Goal: Navigation & Orientation: Find specific page/section

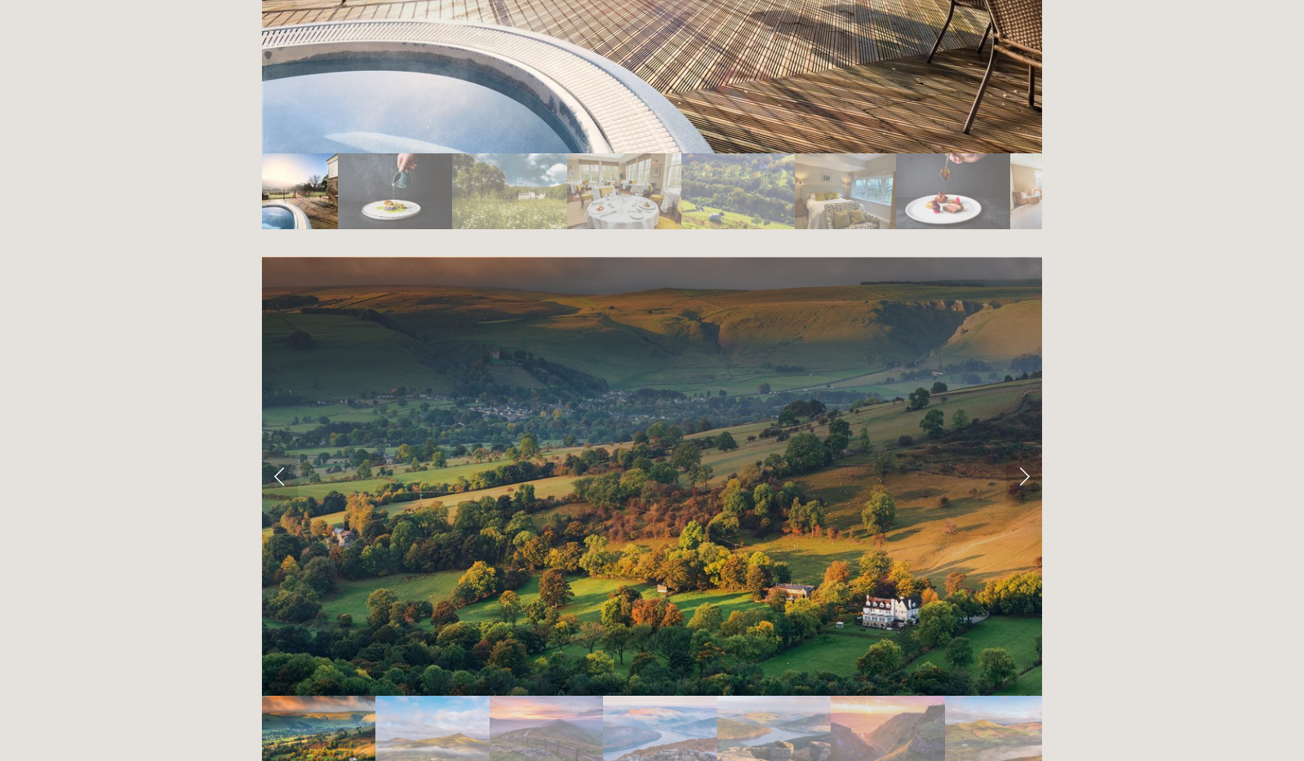
scroll to position [3300, 0]
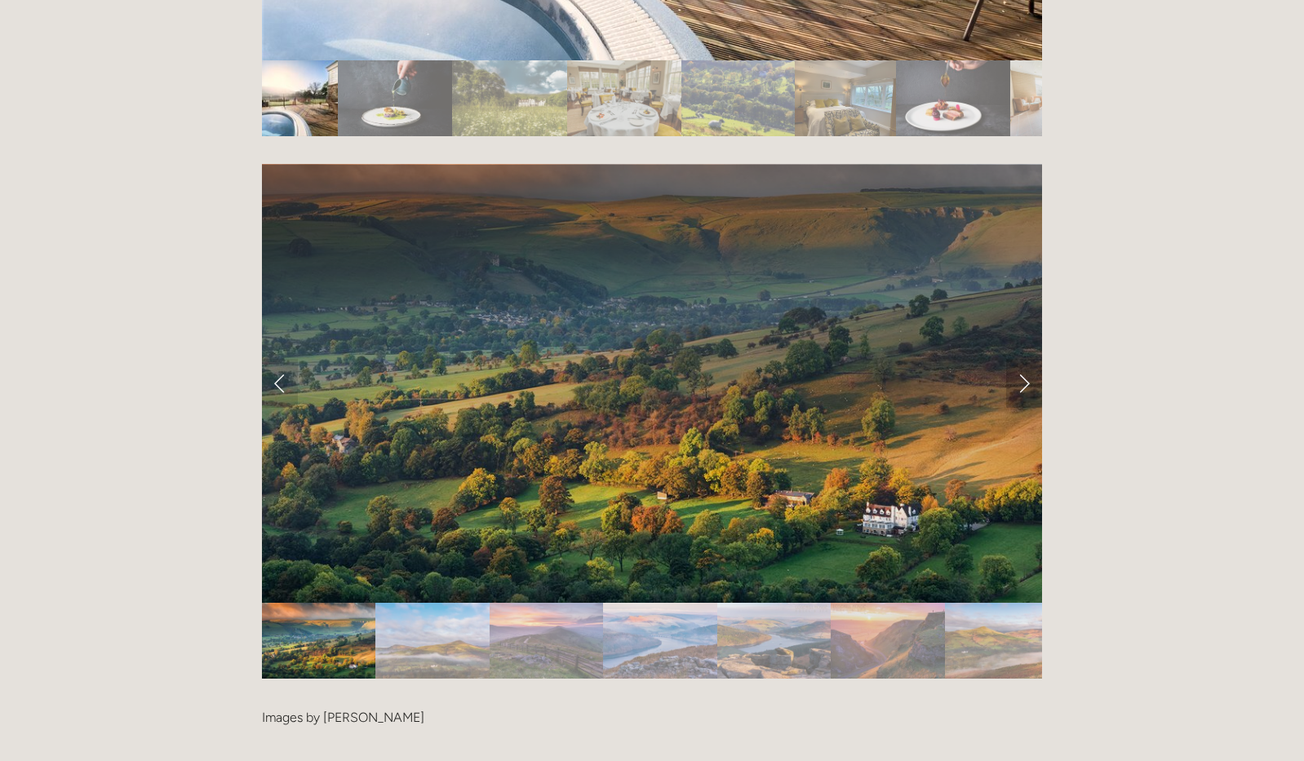
click at [1022, 359] on link "Next Slide" at bounding box center [1024, 383] width 36 height 49
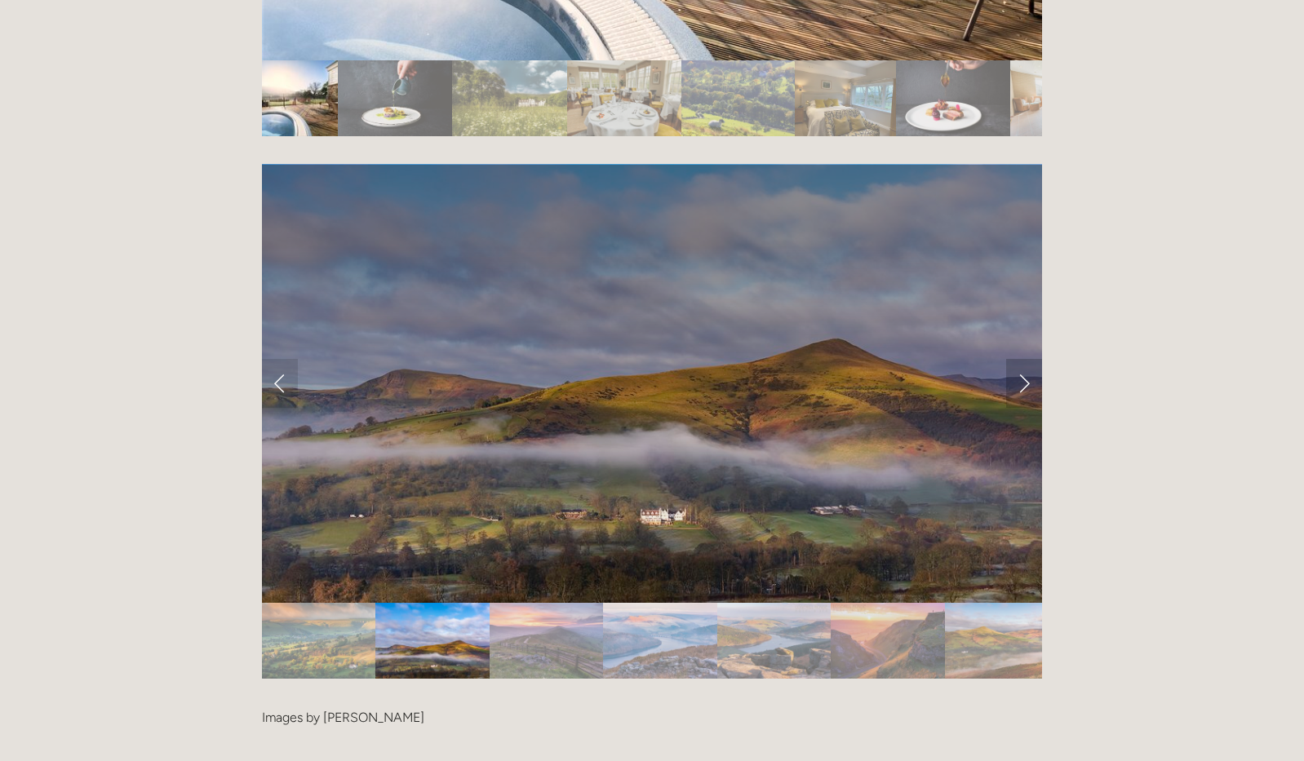
click at [1022, 359] on link "Next Slide" at bounding box center [1024, 383] width 36 height 49
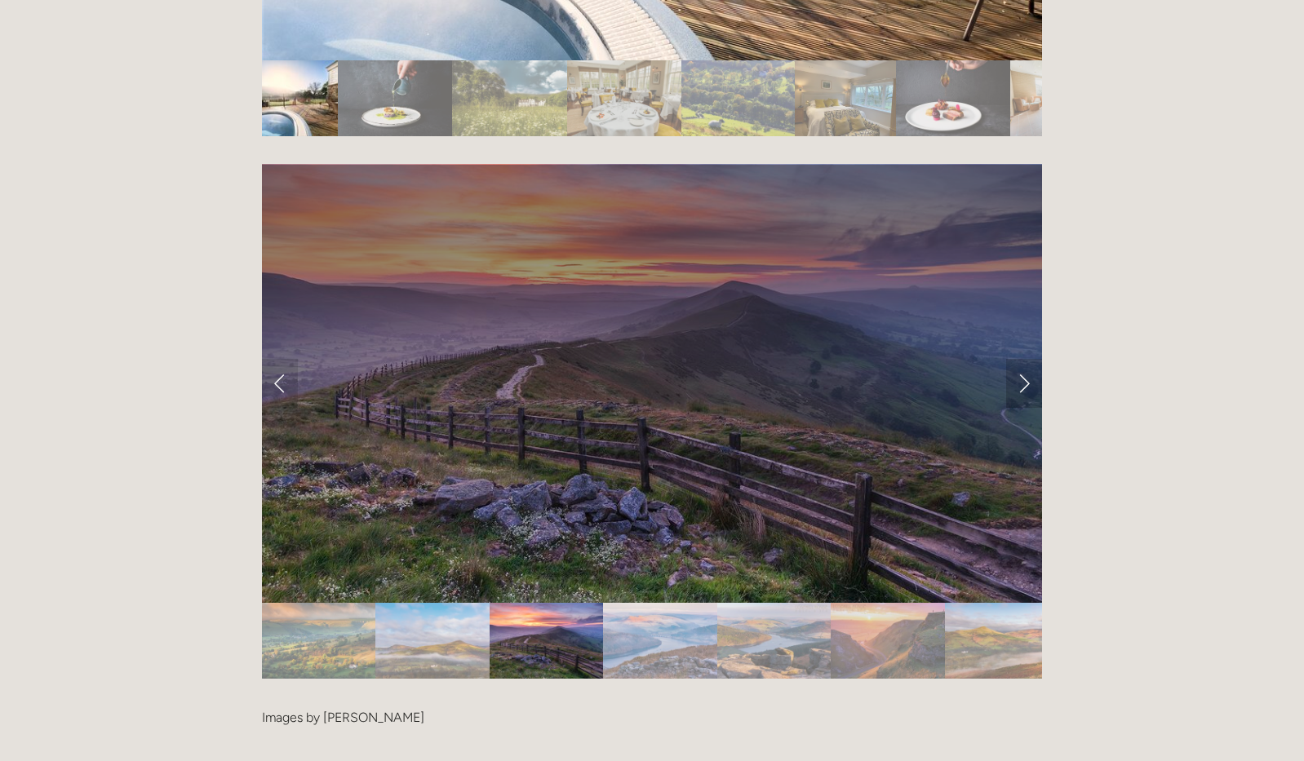
click at [1022, 359] on link "Next Slide" at bounding box center [1024, 383] width 36 height 49
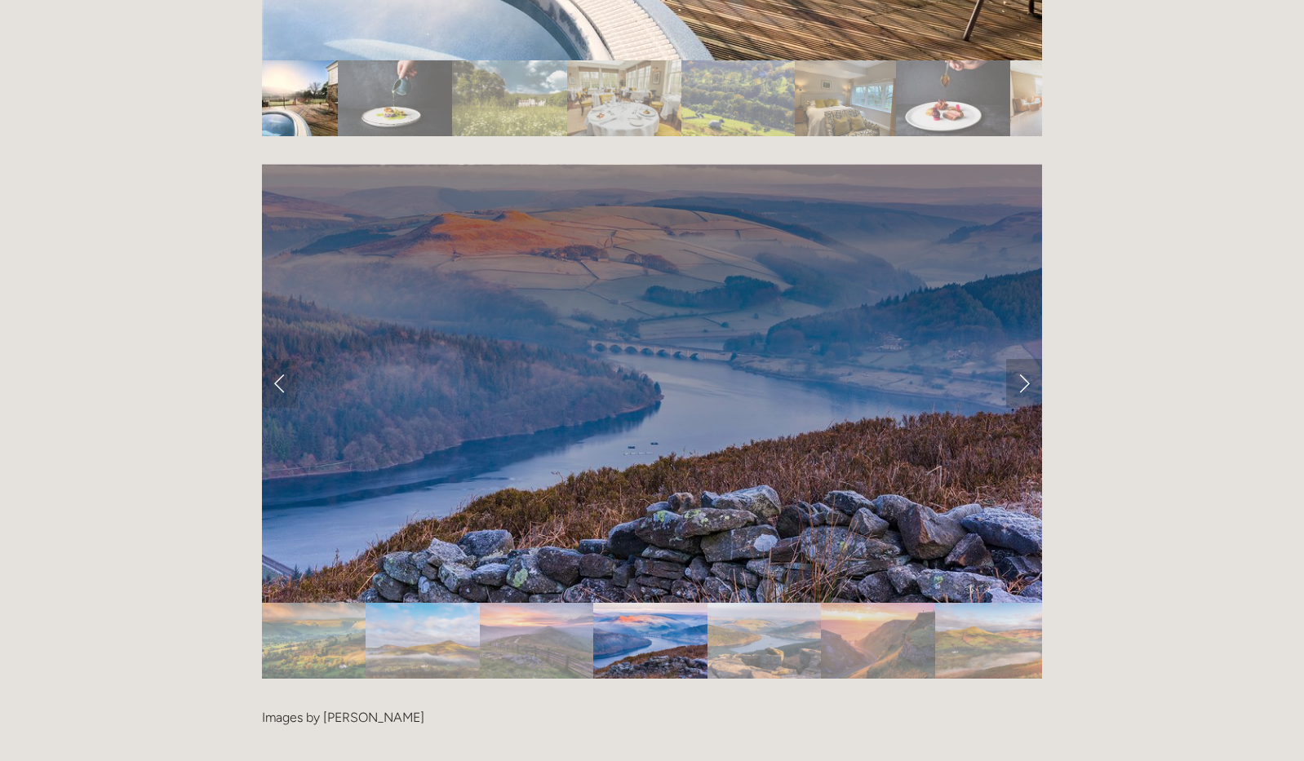
click at [1022, 359] on link "Next Slide" at bounding box center [1024, 383] width 36 height 49
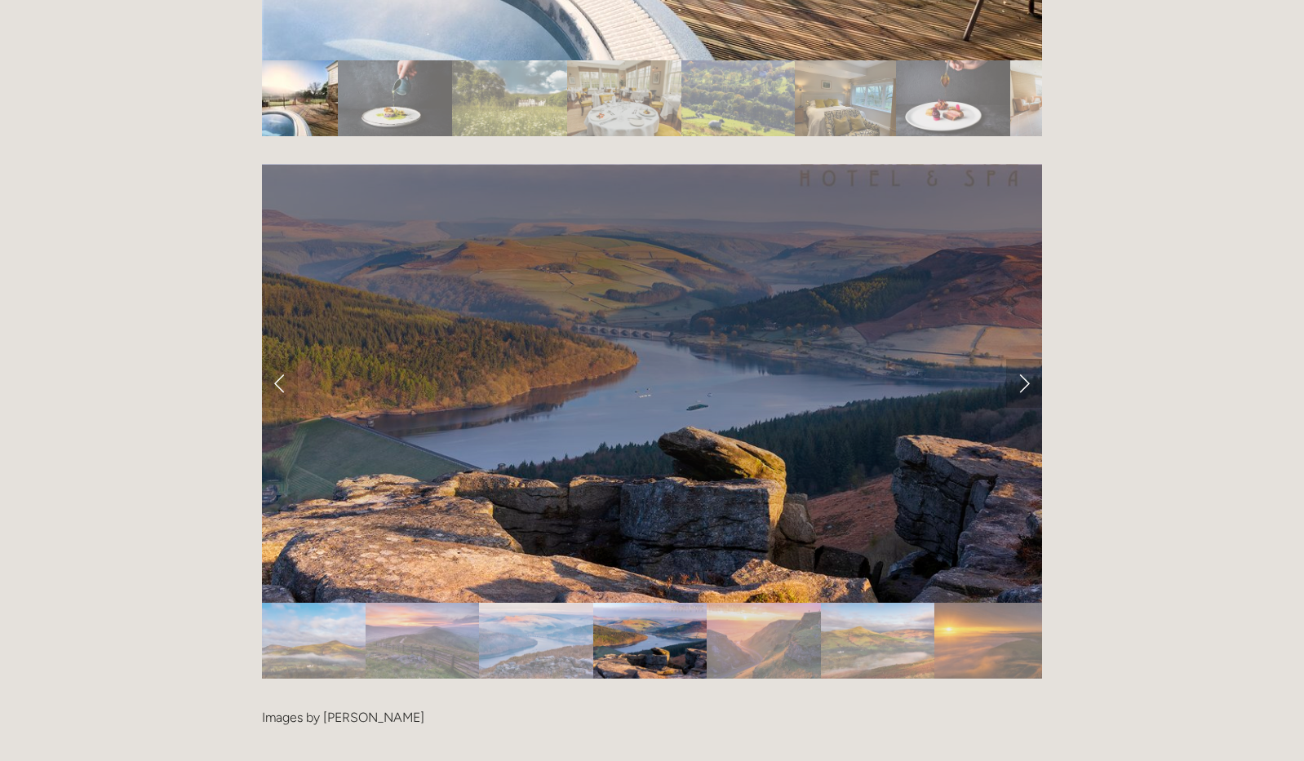
click at [1022, 359] on link "Next Slide" at bounding box center [1024, 383] width 36 height 49
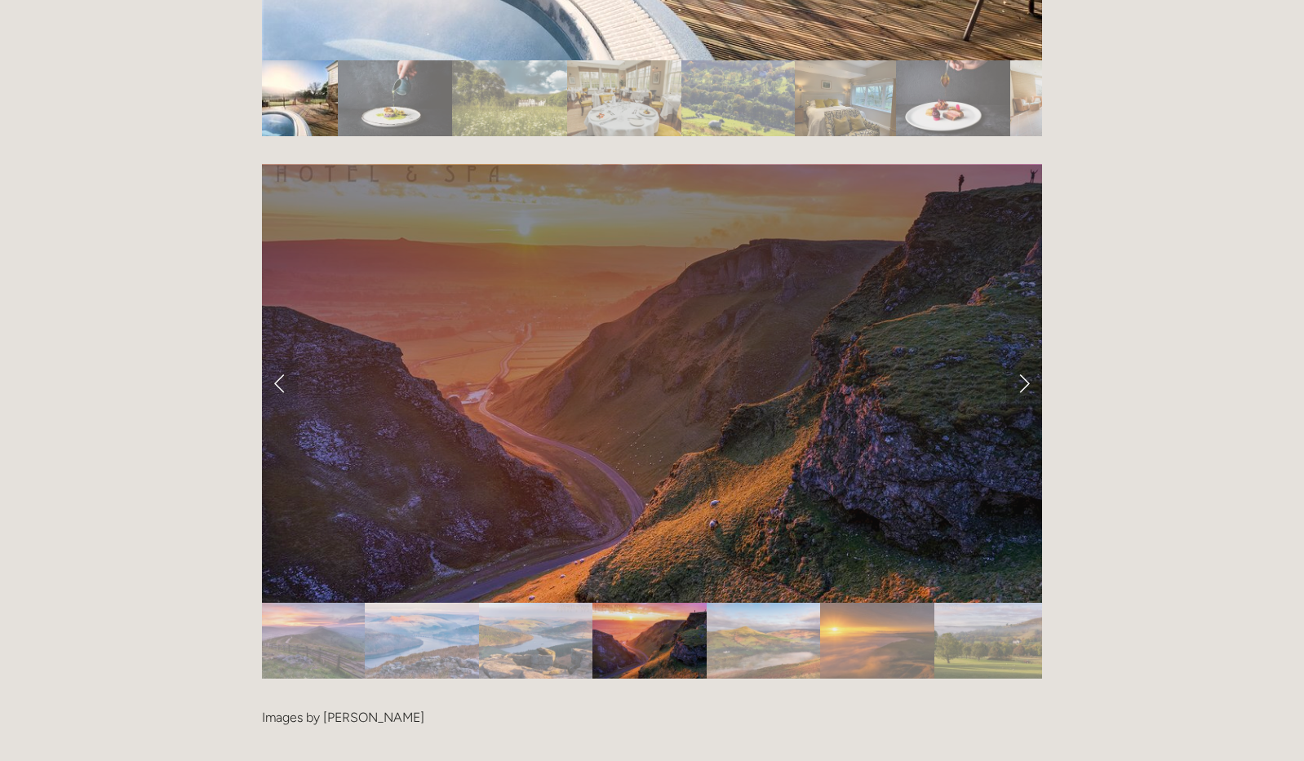
click at [1022, 359] on link "Next Slide" at bounding box center [1024, 383] width 36 height 49
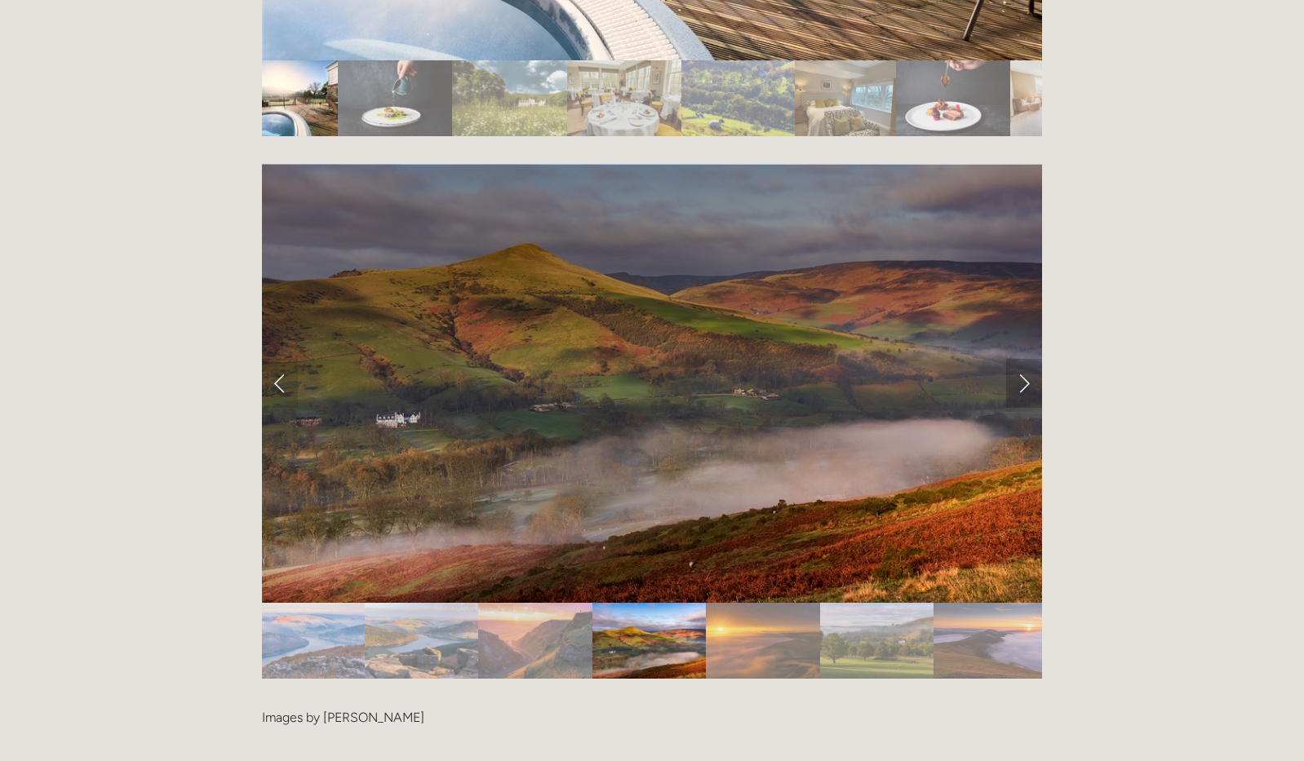
click at [1022, 359] on link "Next Slide" at bounding box center [1024, 383] width 36 height 49
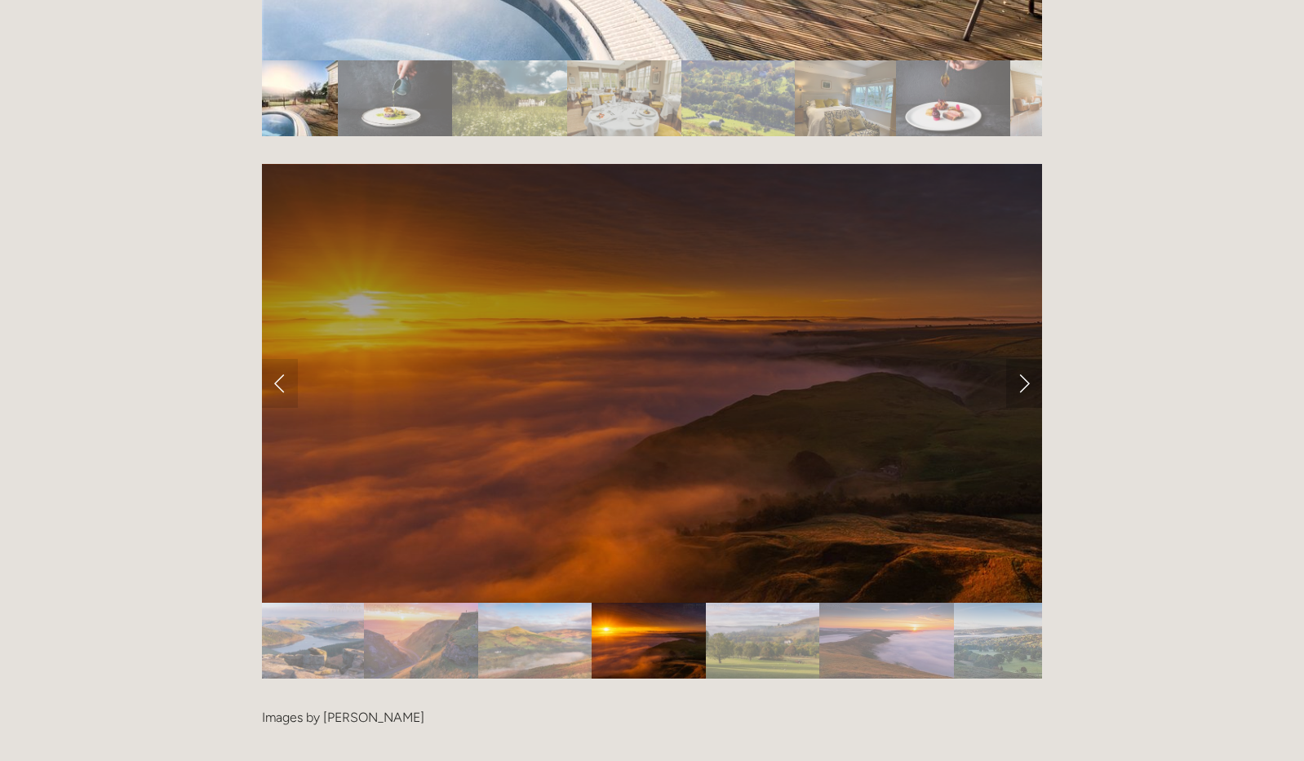
click at [1022, 359] on link "Next Slide" at bounding box center [1024, 383] width 36 height 49
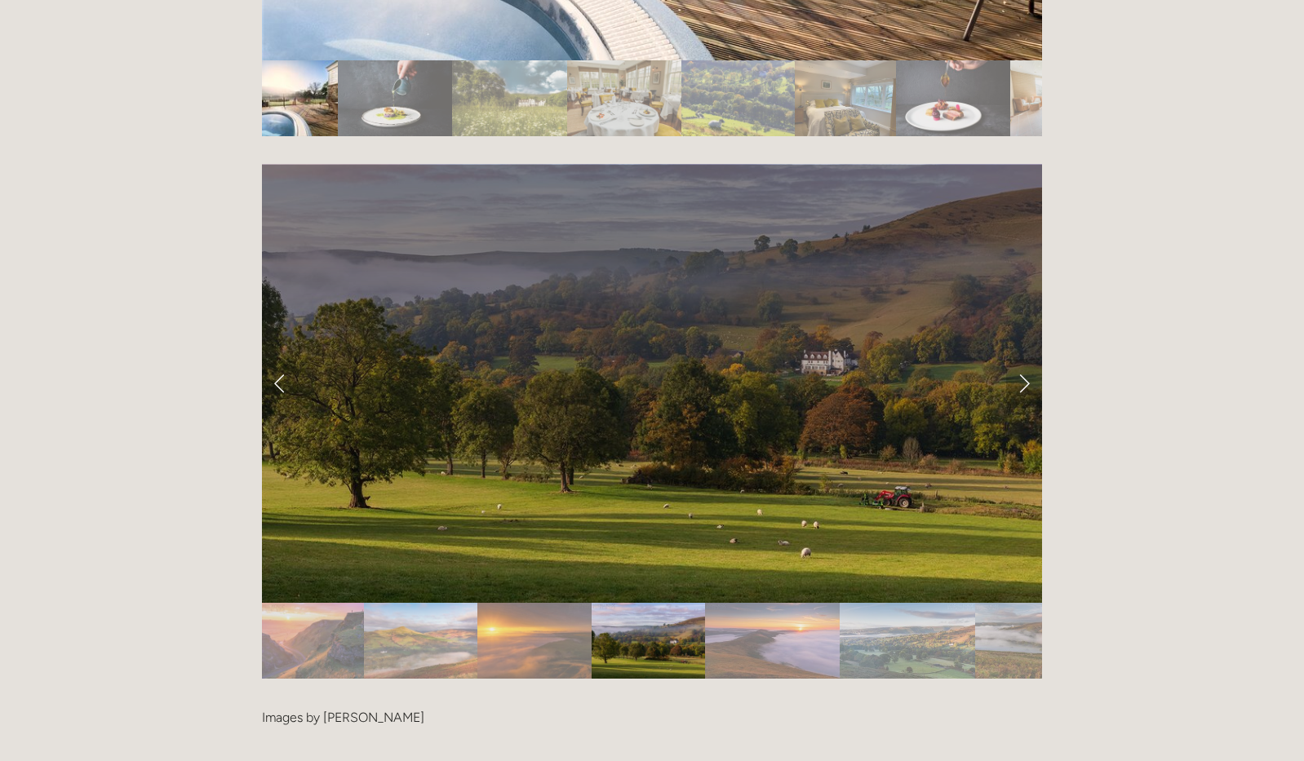
click at [1022, 359] on link "Next Slide" at bounding box center [1024, 383] width 36 height 49
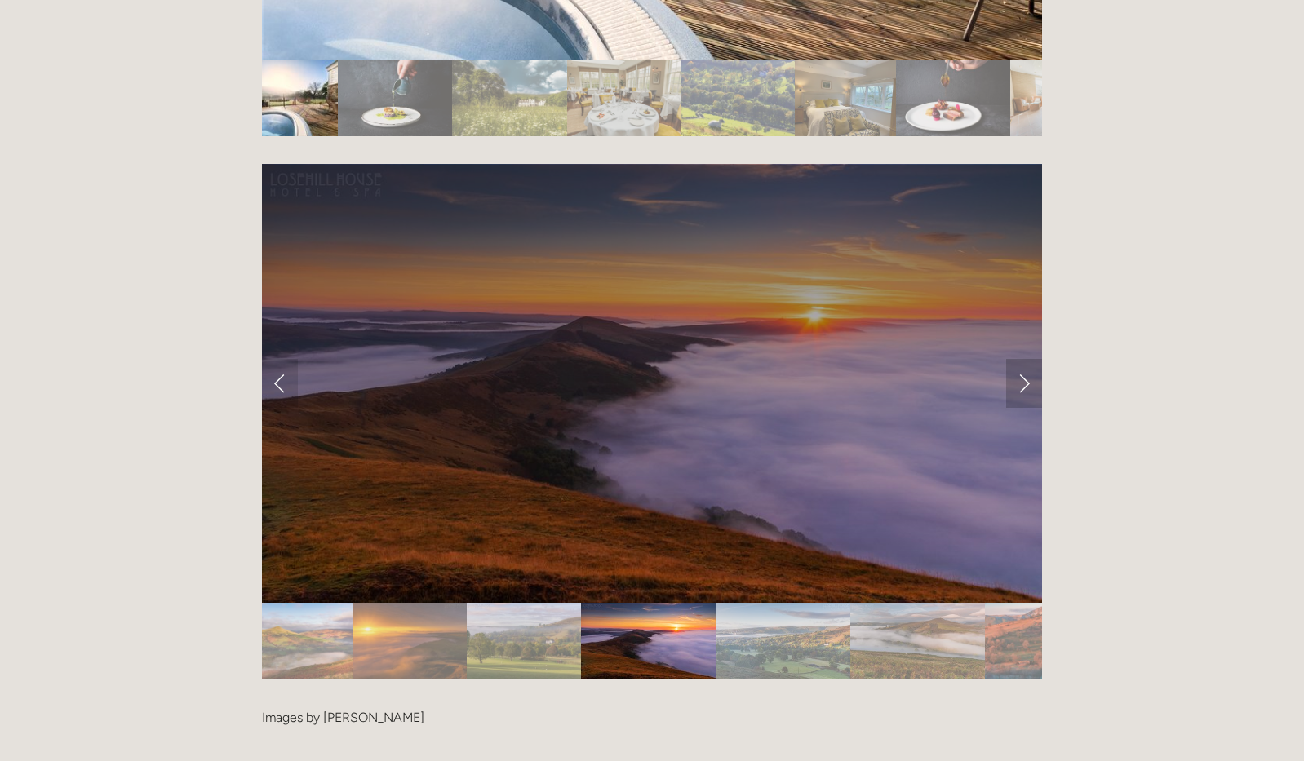
click at [1022, 359] on link "Next Slide" at bounding box center [1024, 383] width 36 height 49
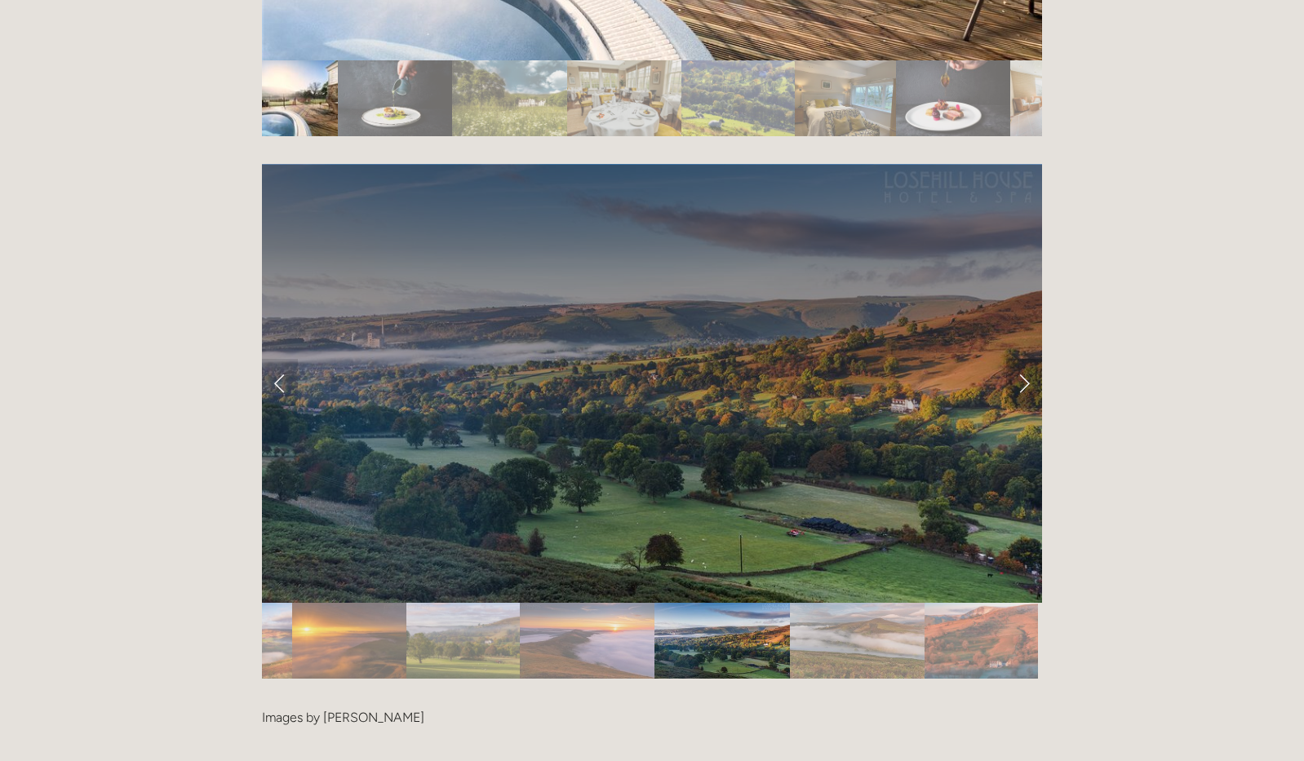
click at [1022, 359] on link "Next Slide" at bounding box center [1024, 383] width 36 height 49
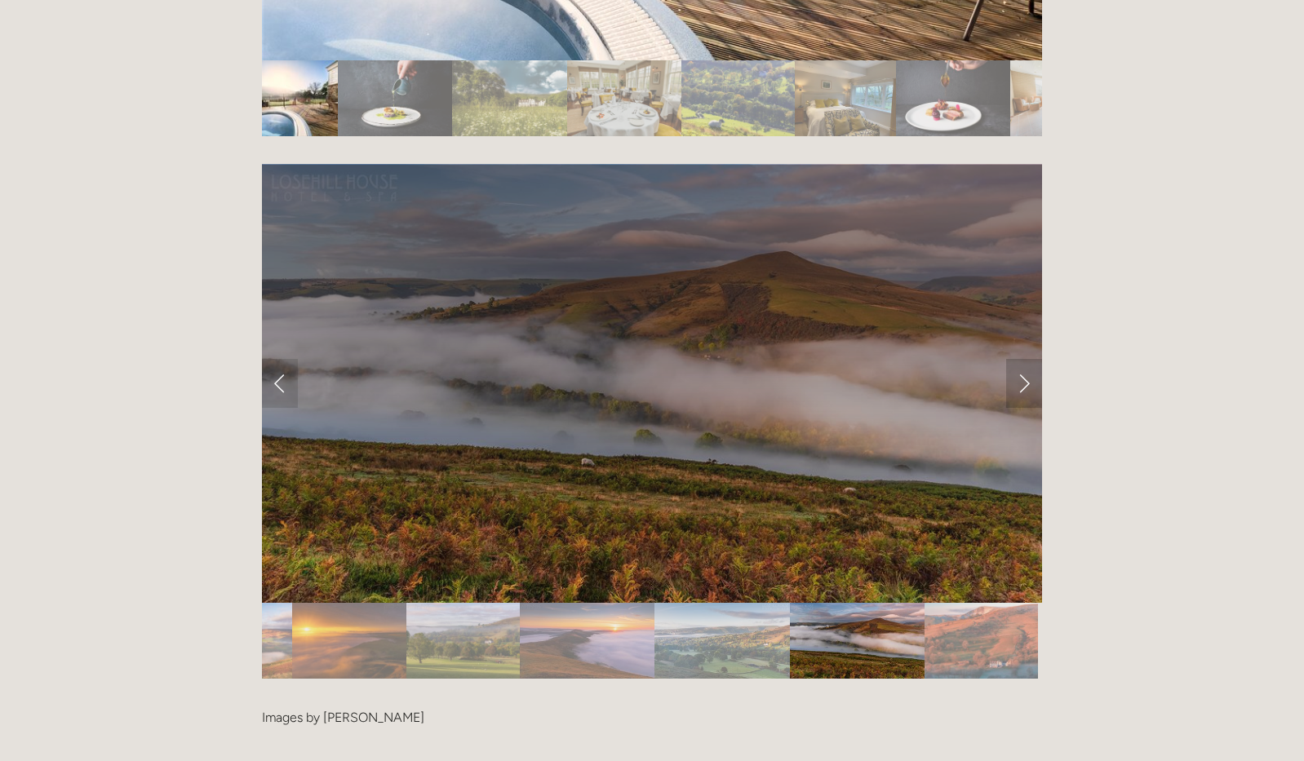
click at [1022, 359] on link "Next Slide" at bounding box center [1024, 383] width 36 height 49
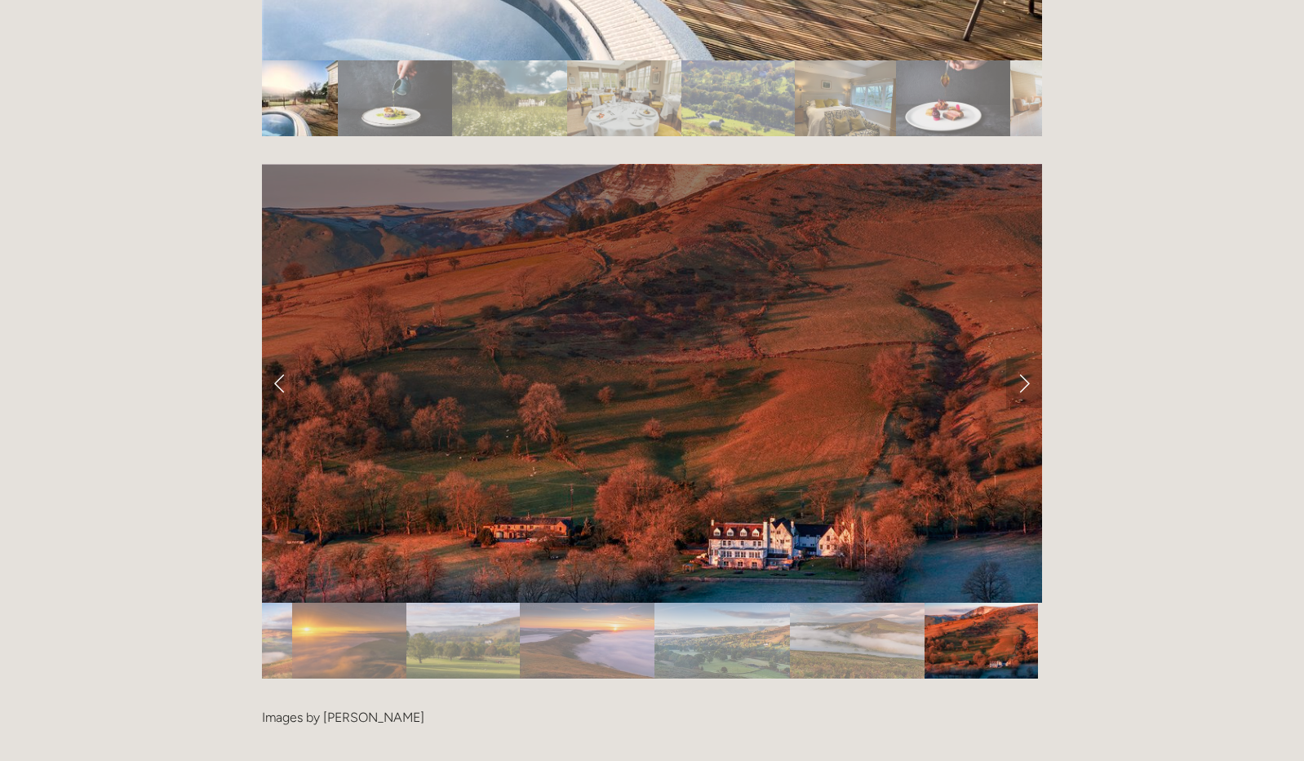
click at [1022, 359] on link "Next Slide" at bounding box center [1024, 383] width 36 height 49
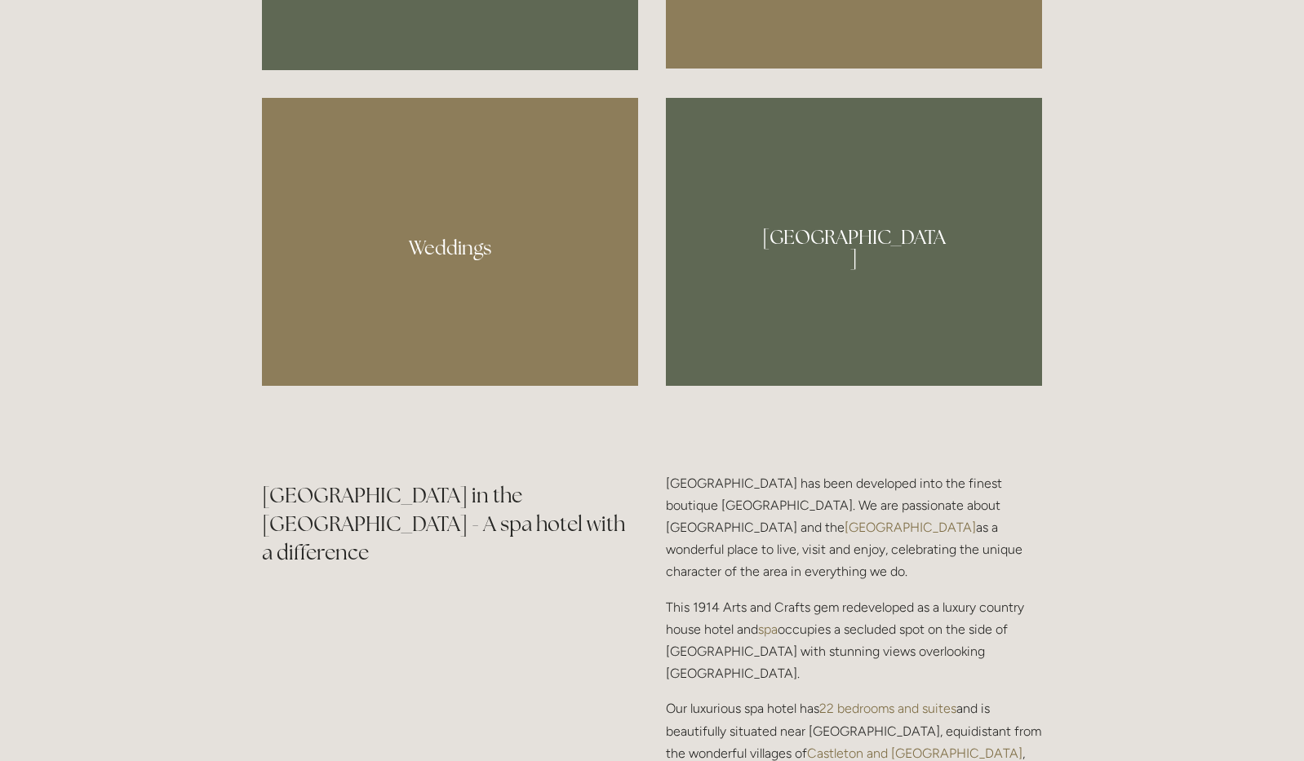
scroll to position [1414, 0]
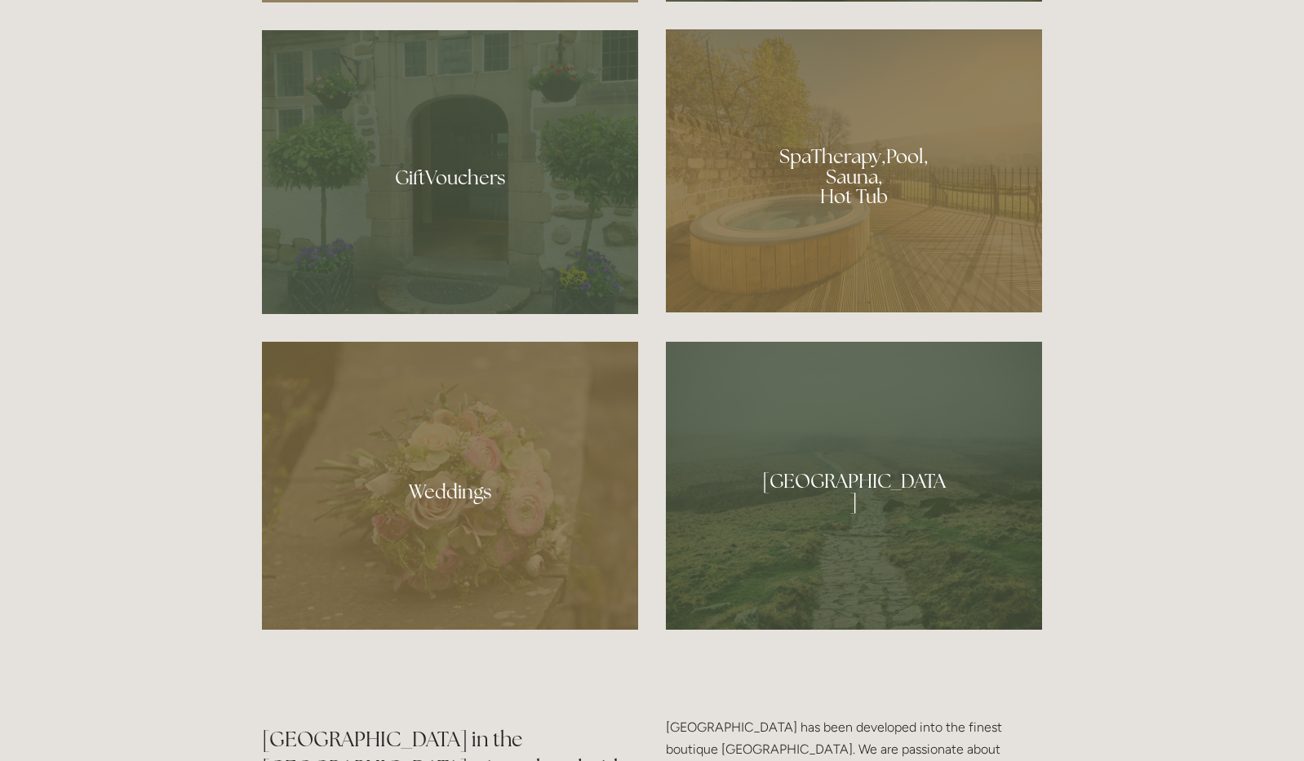
click at [844, 184] on div at bounding box center [854, 170] width 376 height 283
